Goal: Task Accomplishment & Management: Use online tool/utility

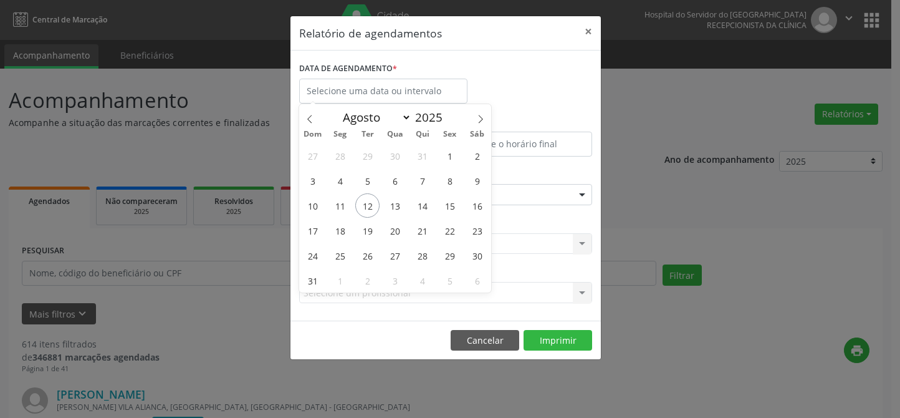
select select "7"
click at [372, 210] on span "12" at bounding box center [367, 205] width 24 height 24
type input "[DATE]"
click at [372, 210] on span "12" at bounding box center [367, 205] width 24 height 24
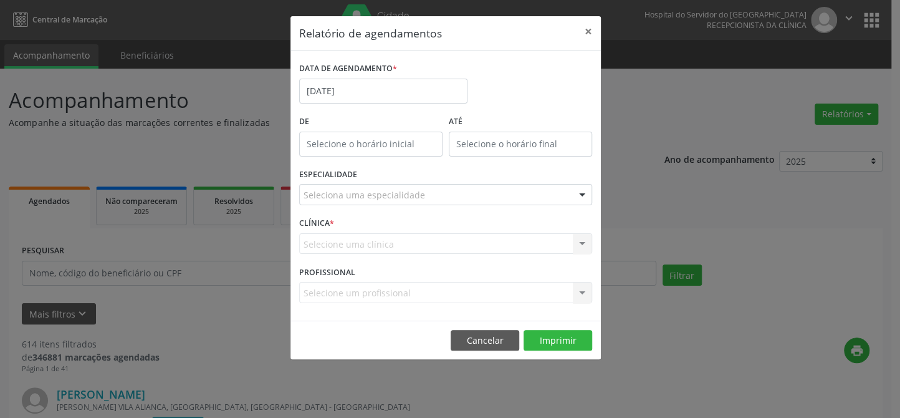
type input "12:00"
click at [382, 146] on input "12:00" at bounding box center [370, 144] width 143 height 25
click at [374, 171] on input "12" at bounding box center [346, 170] width 94 height 25
click at [741, 214] on div "Relatório de agendamentos × DATA DE AGENDAMENTO * [DATE] De 12:00 ATÉ ESPECIALI…" at bounding box center [450, 209] width 900 height 418
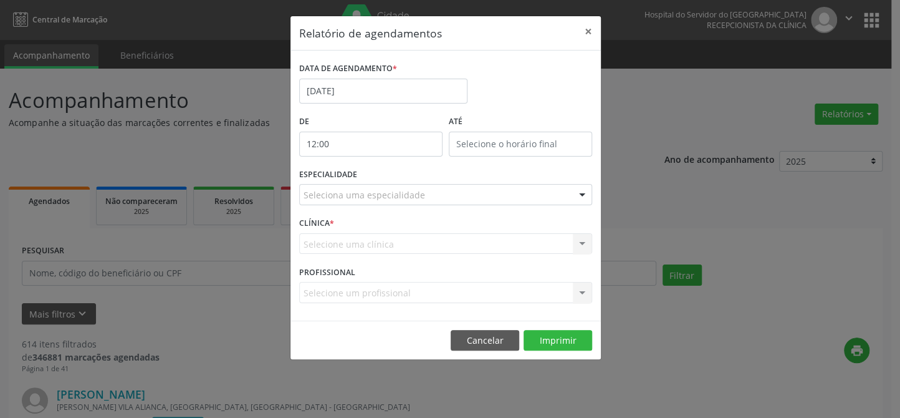
click at [459, 192] on div "Seleciona uma especialidade" at bounding box center [445, 194] width 293 height 21
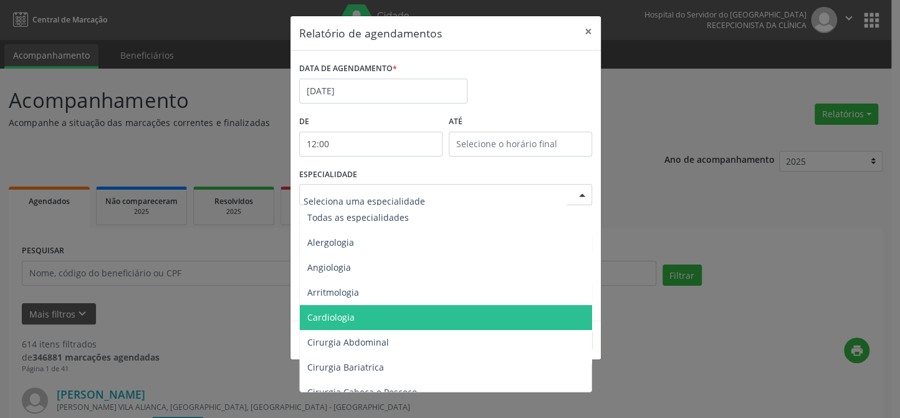
click at [355, 312] on span "Cardiologia" at bounding box center [447, 317] width 294 height 25
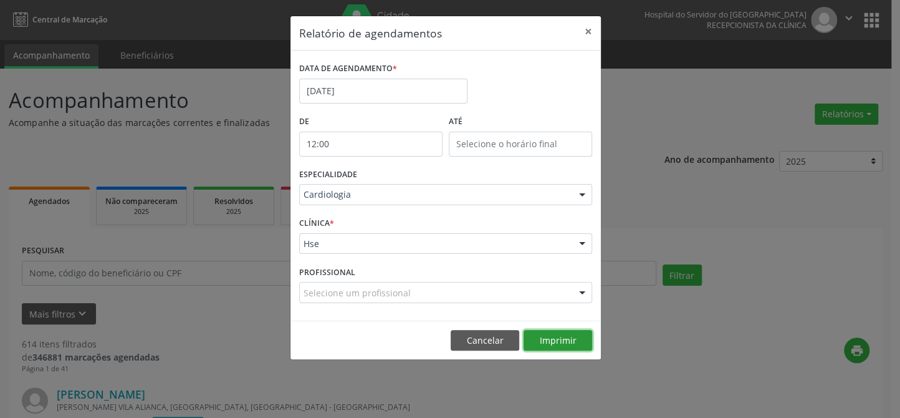
click at [580, 339] on button "Imprimir" at bounding box center [558, 340] width 69 height 21
